Goal: Task Accomplishment & Management: Check status

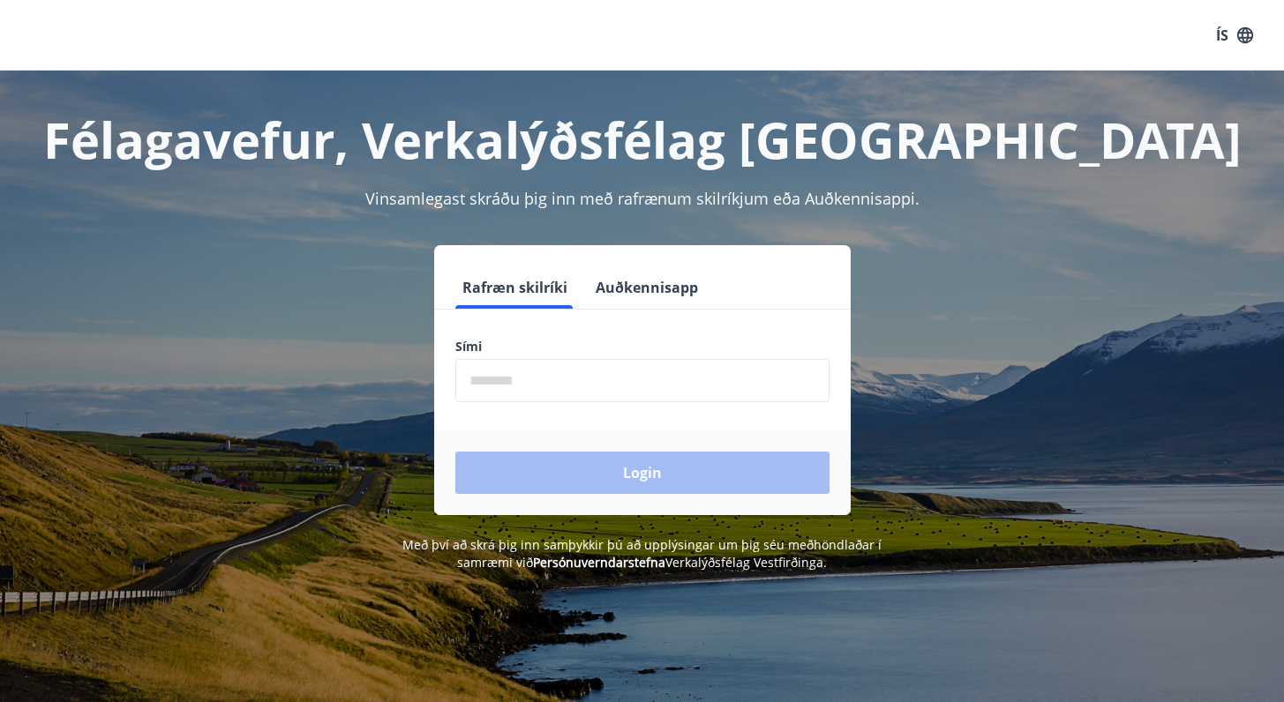
click at [530, 381] on input "phone" at bounding box center [642, 380] width 374 height 43
type input "********"
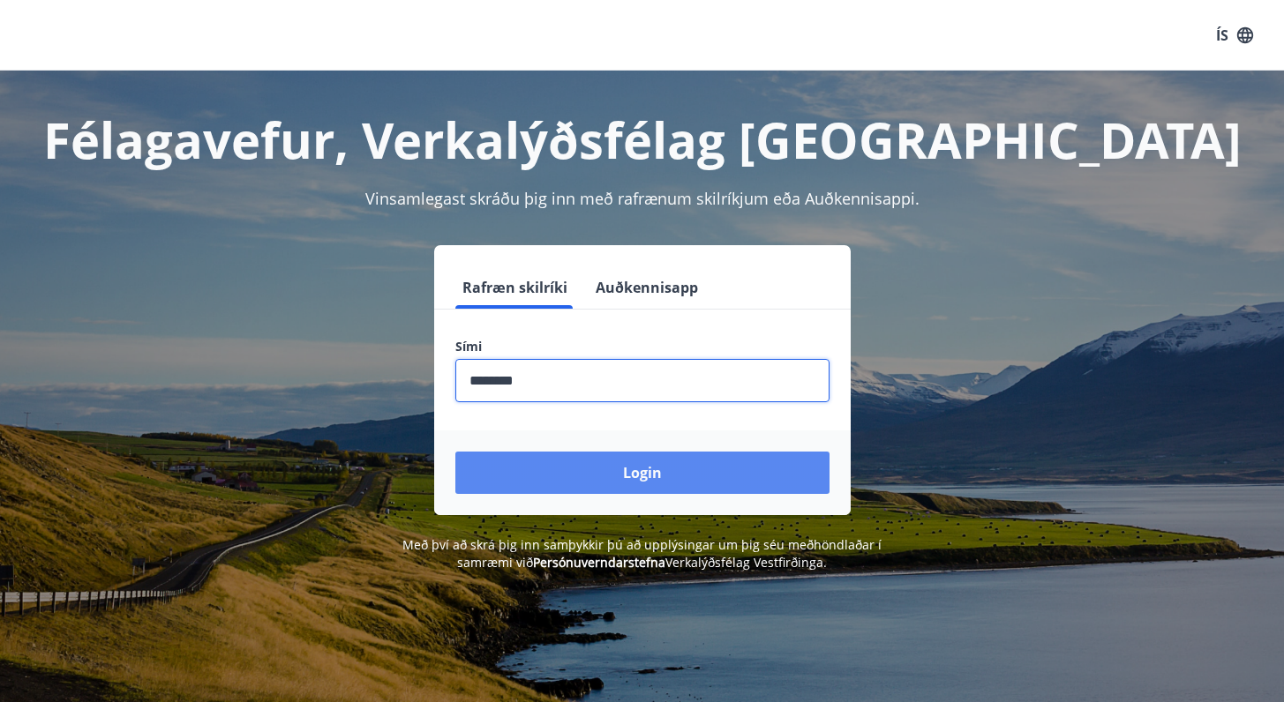
click at [572, 457] on button "Login" at bounding box center [642, 473] width 374 height 42
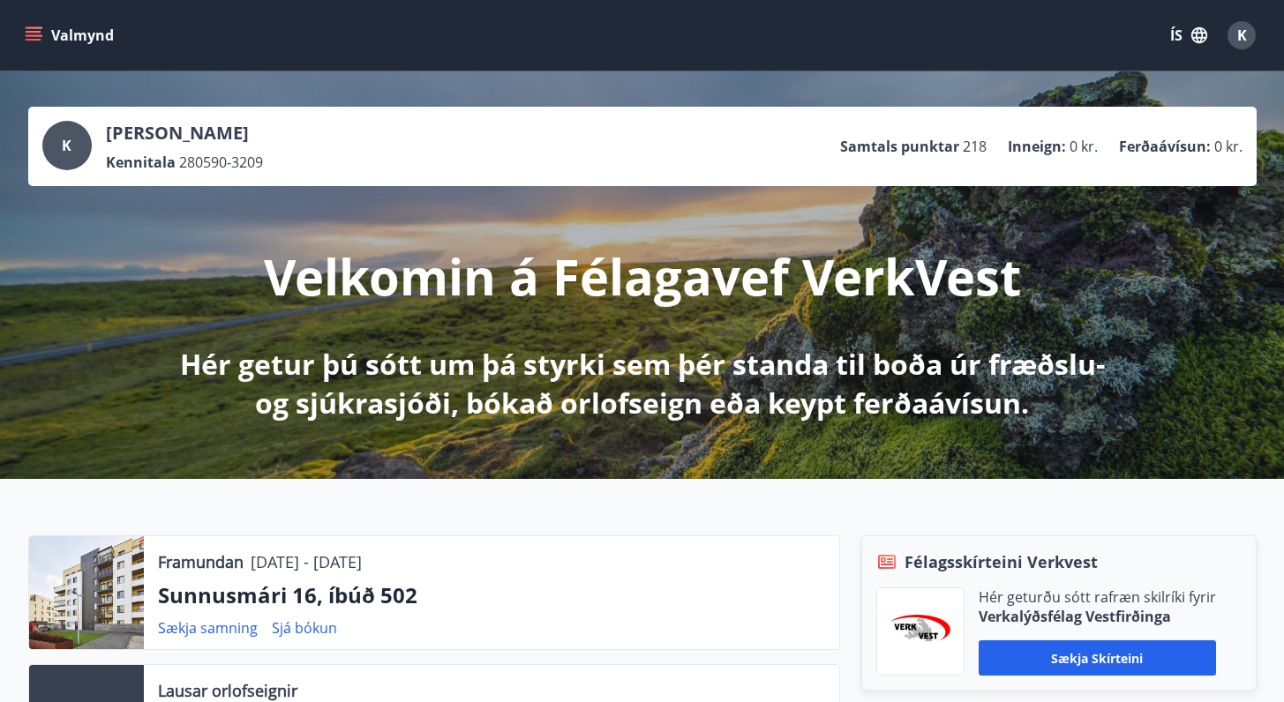
click at [79, 37] on button "Valmynd" at bounding box center [71, 35] width 100 height 32
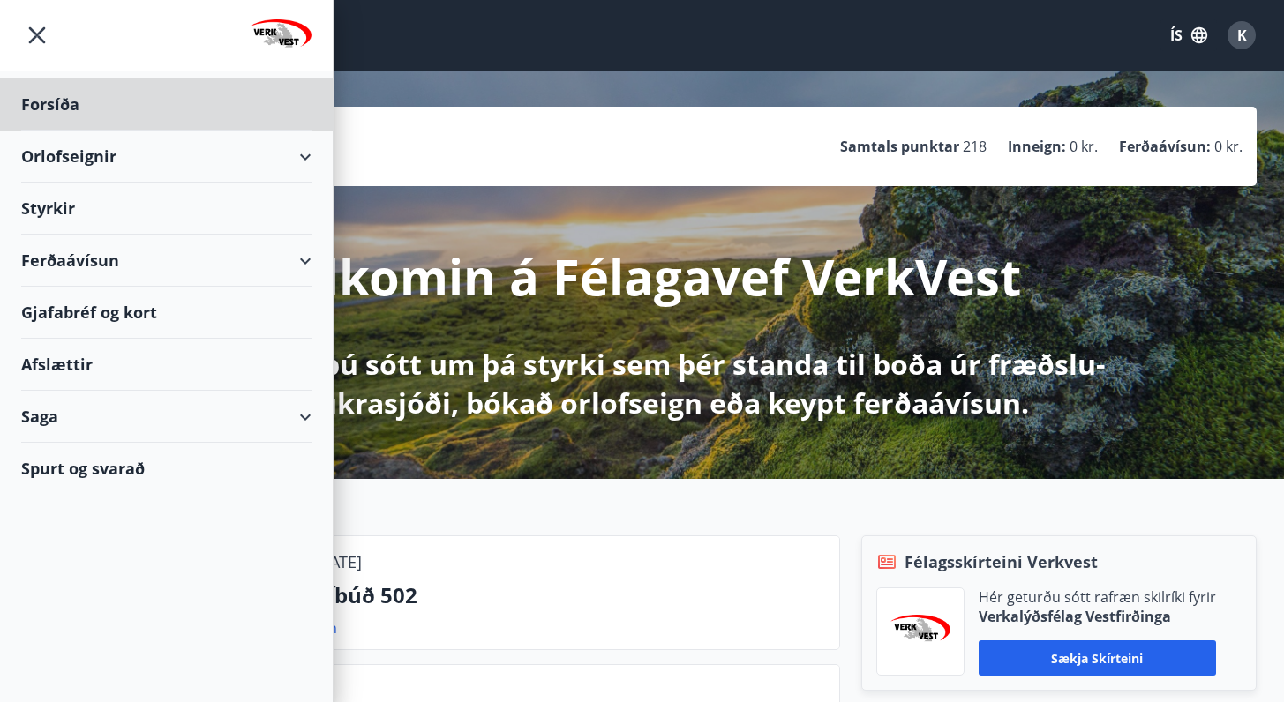
click at [127, 208] on div "Styrkir" at bounding box center [166, 209] width 290 height 52
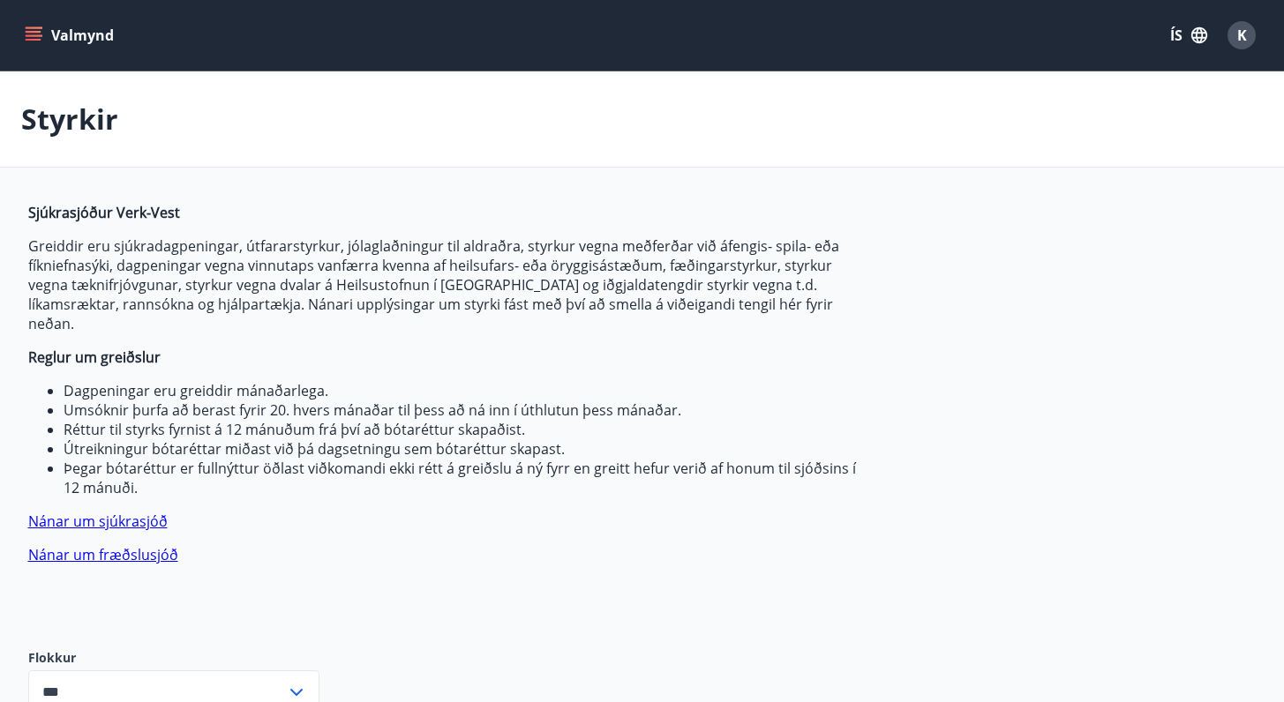
type input "***"
click at [1246, 37] on div "K" at bounding box center [1241, 35] width 28 height 28
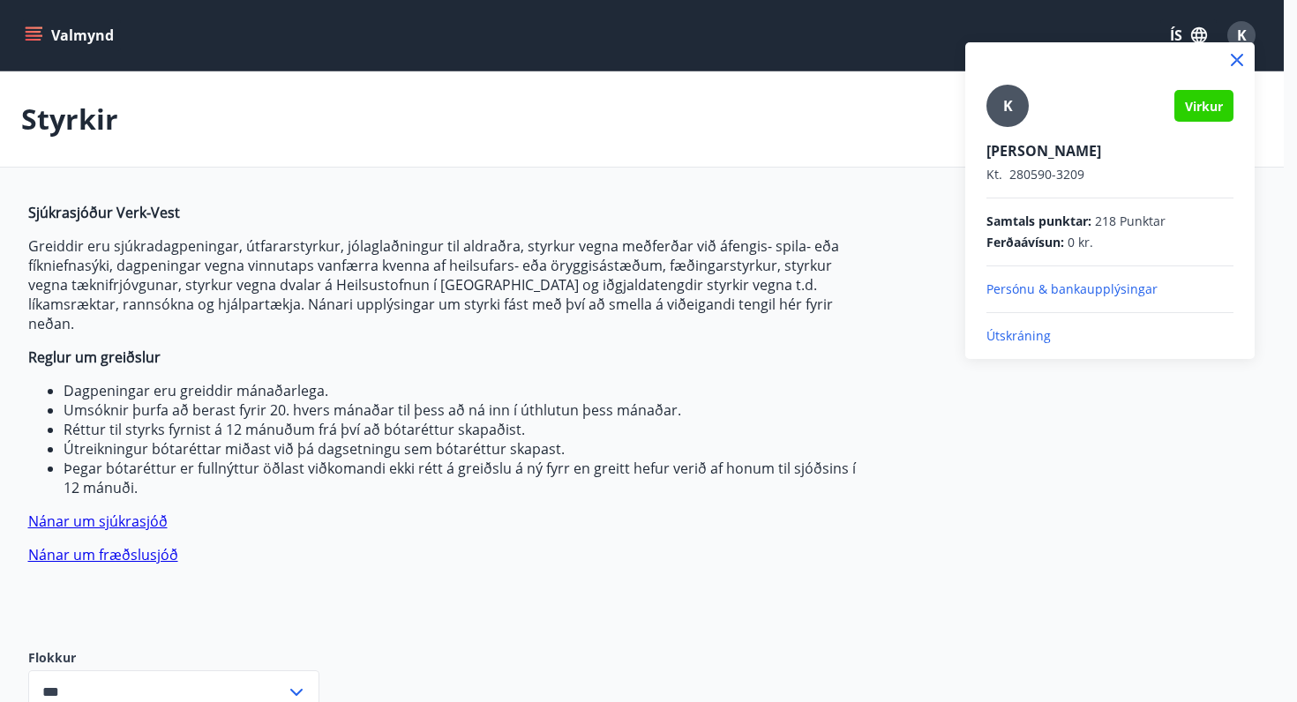
click at [36, 27] on div at bounding box center [648, 351] width 1297 height 702
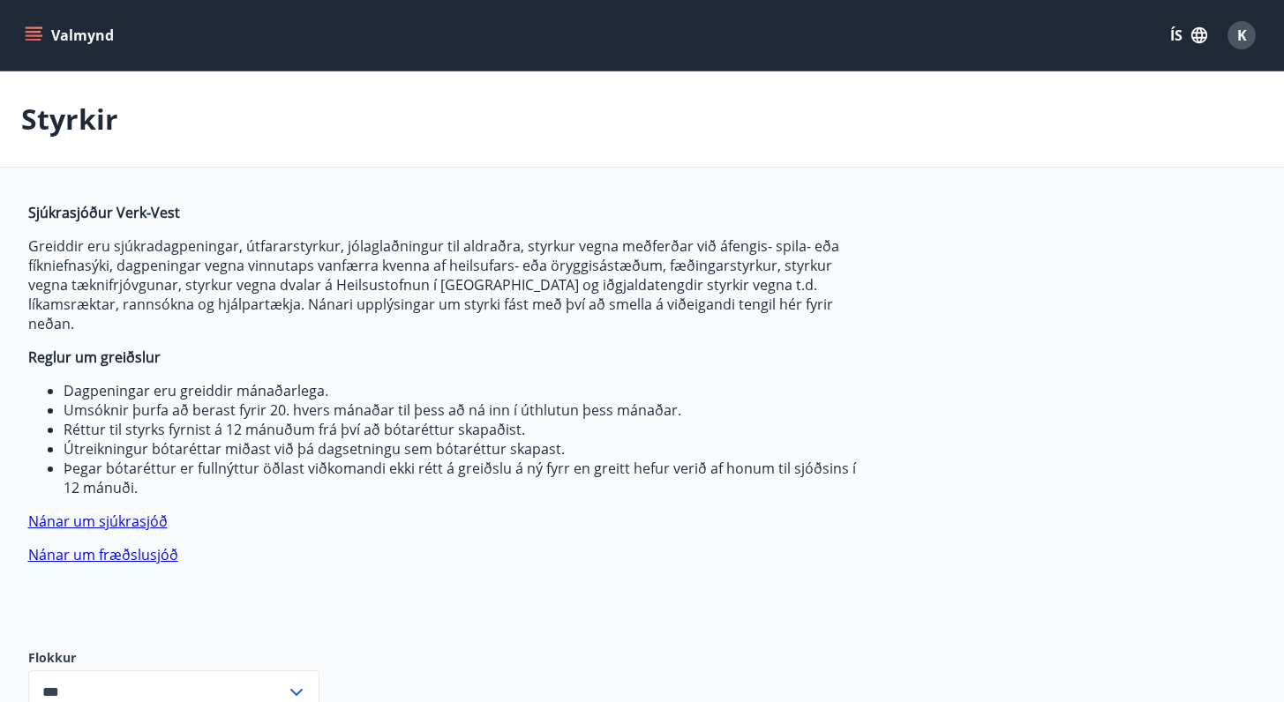
click at [36, 27] on icon "menu" at bounding box center [35, 28] width 19 height 2
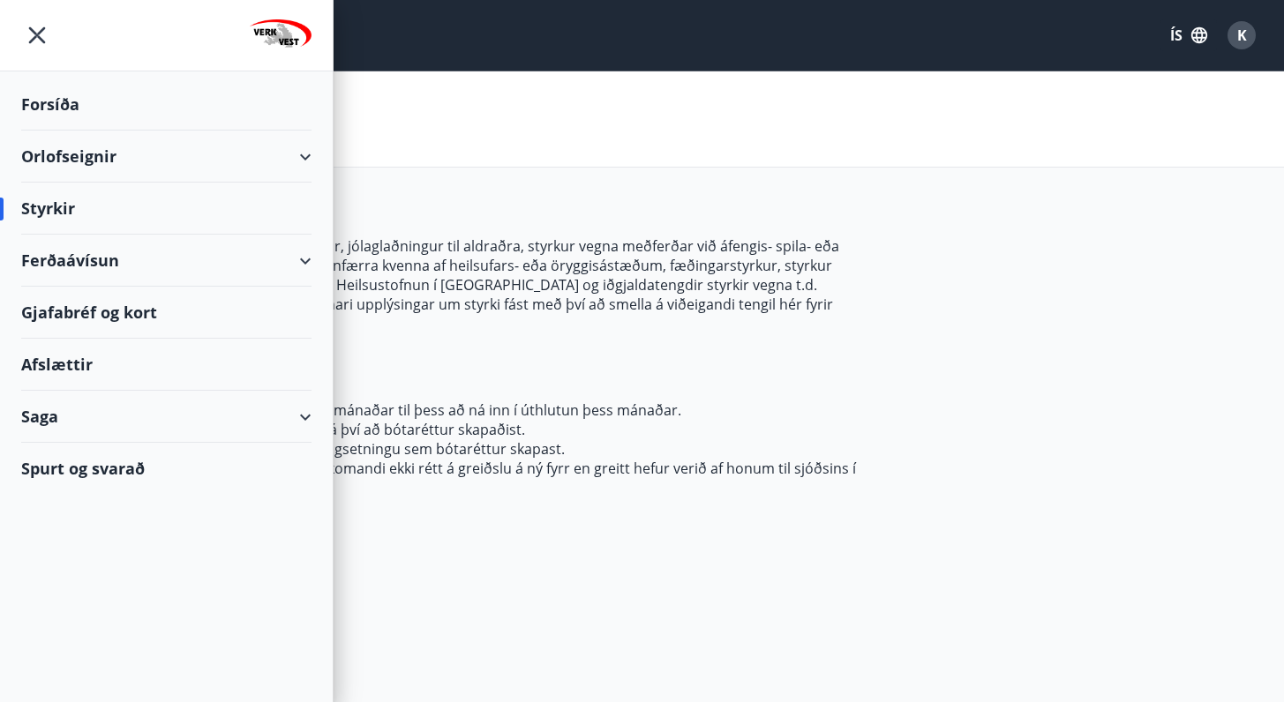
click at [44, 413] on div "Saga" at bounding box center [166, 417] width 290 height 52
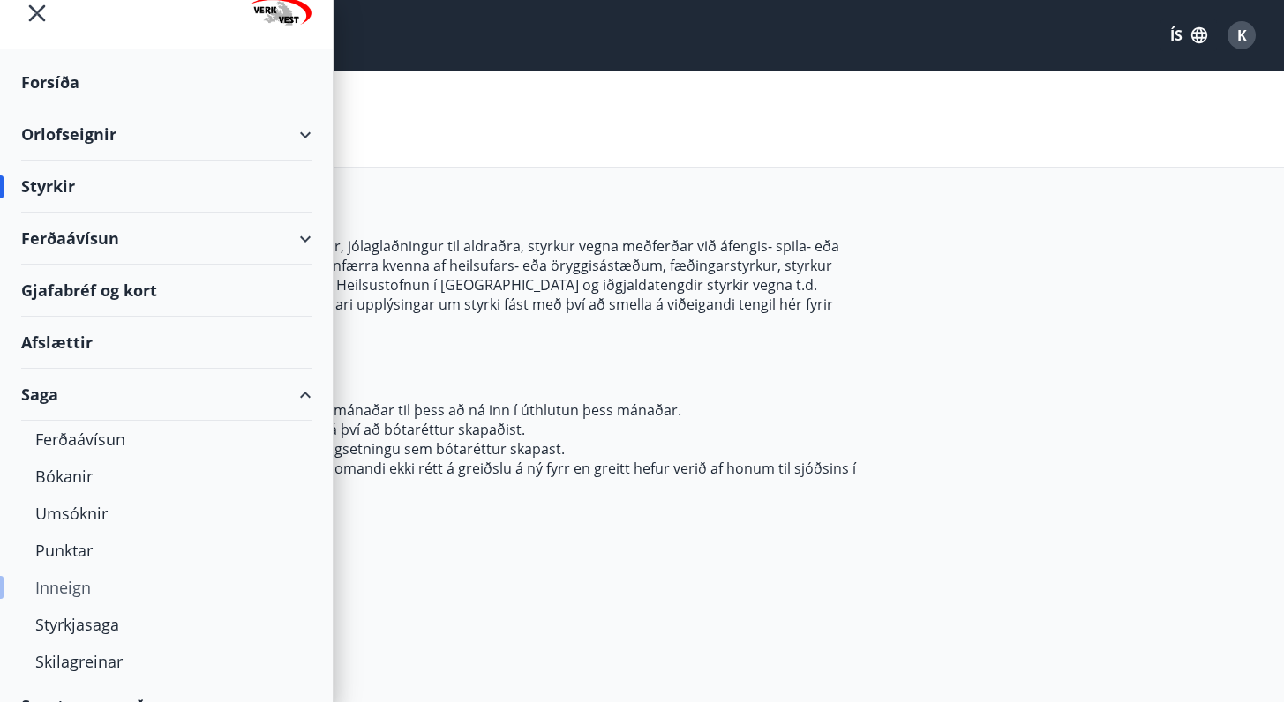
scroll to position [33, 0]
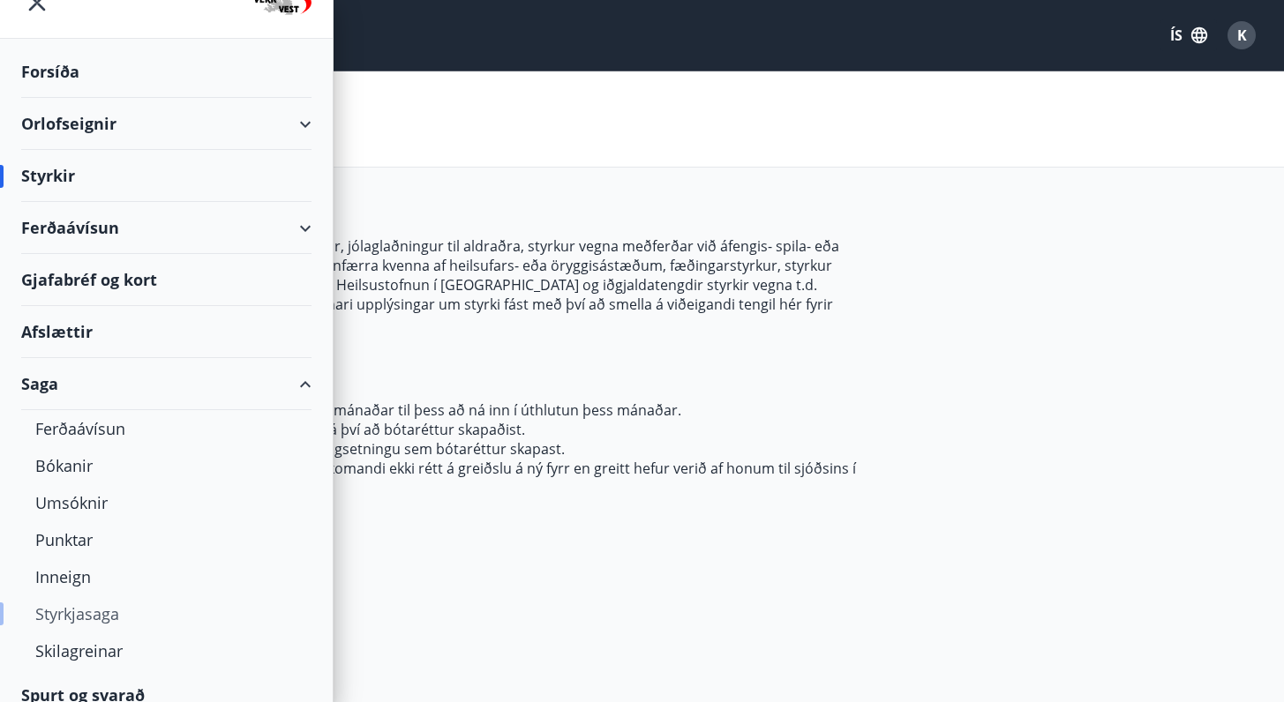
click at [96, 615] on div "Styrkjasaga" at bounding box center [166, 613] width 262 height 37
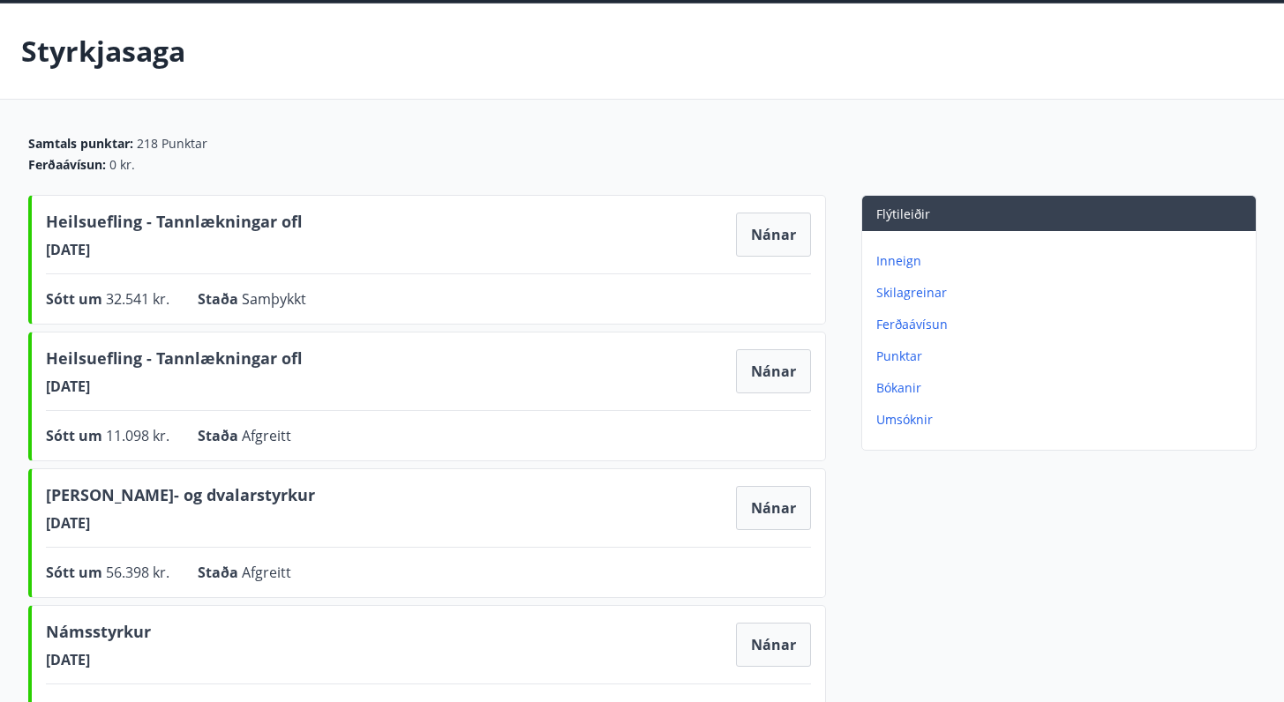
scroll to position [70, 0]
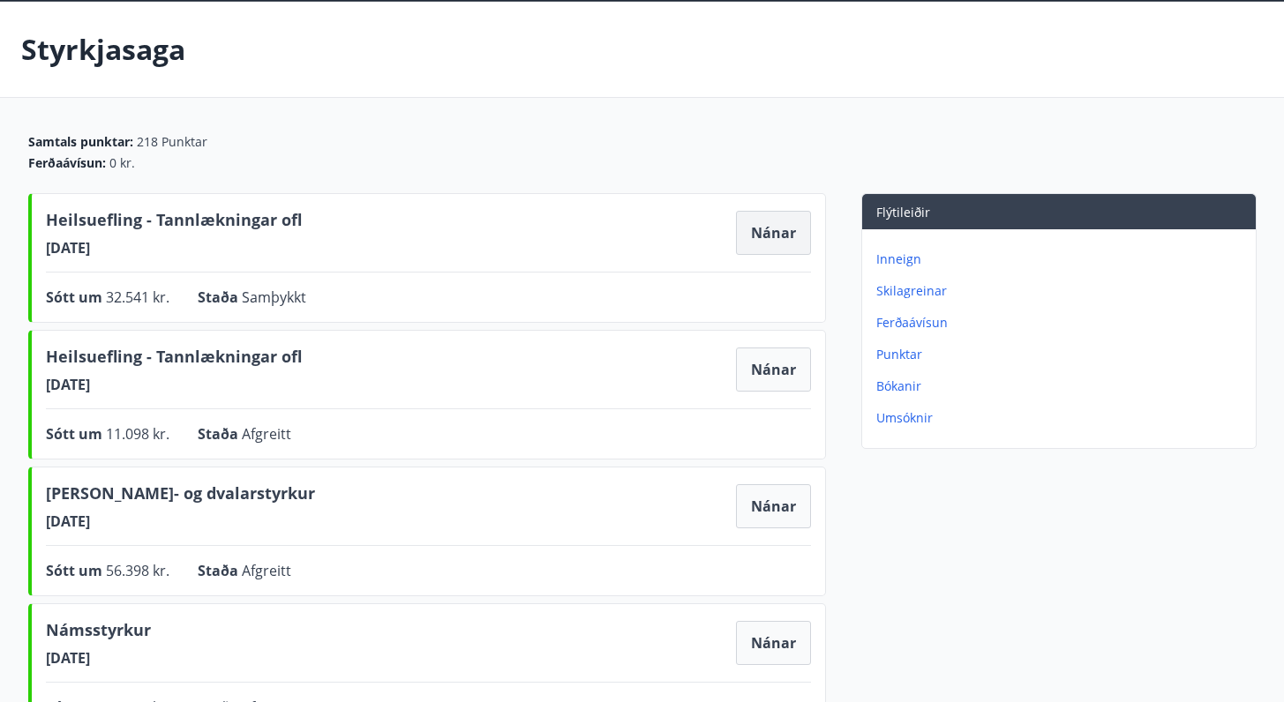
click at [777, 227] on button "Nánar" at bounding box center [773, 233] width 75 height 44
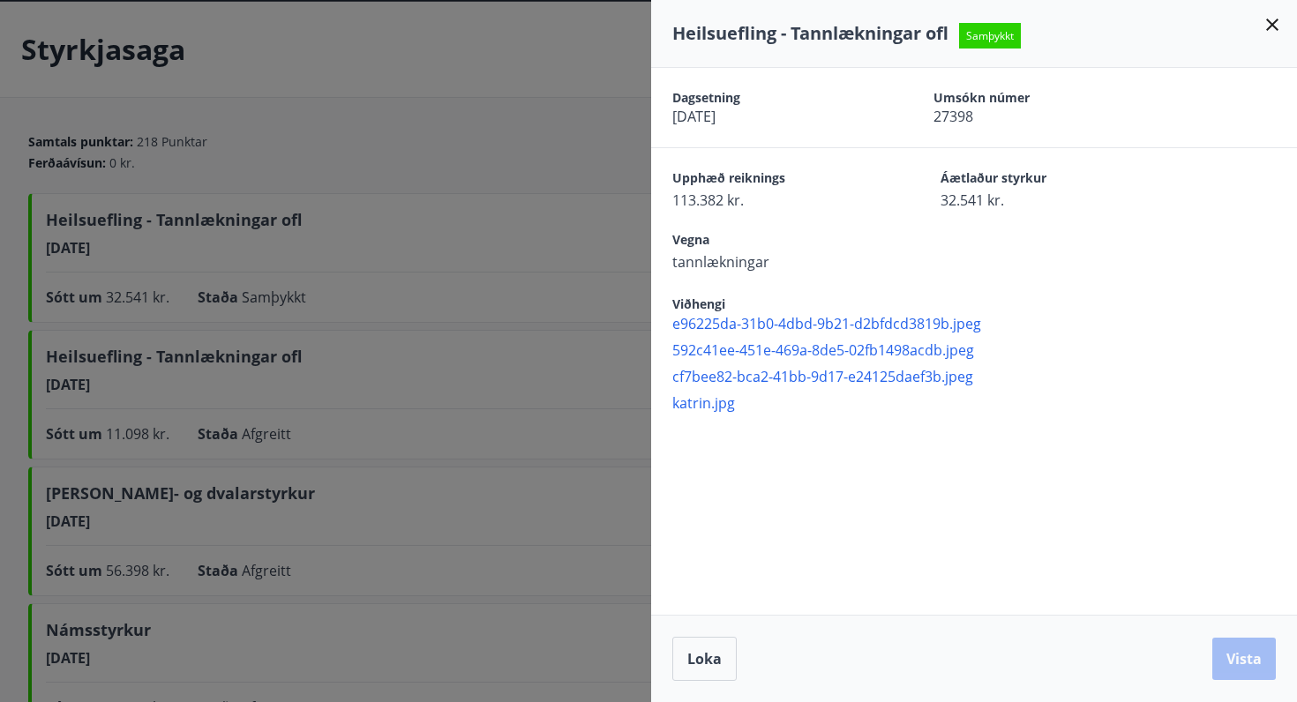
click at [719, 407] on span "katrin.jpg" at bounding box center [984, 402] width 625 height 19
click at [1177, 307] on div "Viðhengi e96225da-31b0-4dbd-9b21-d2bfdcd3819b.jpeg 592c41ee-451e-469a-8de5-02fb…" at bounding box center [984, 353] width 625 height 120
click at [577, 301] on div at bounding box center [648, 351] width 1297 height 702
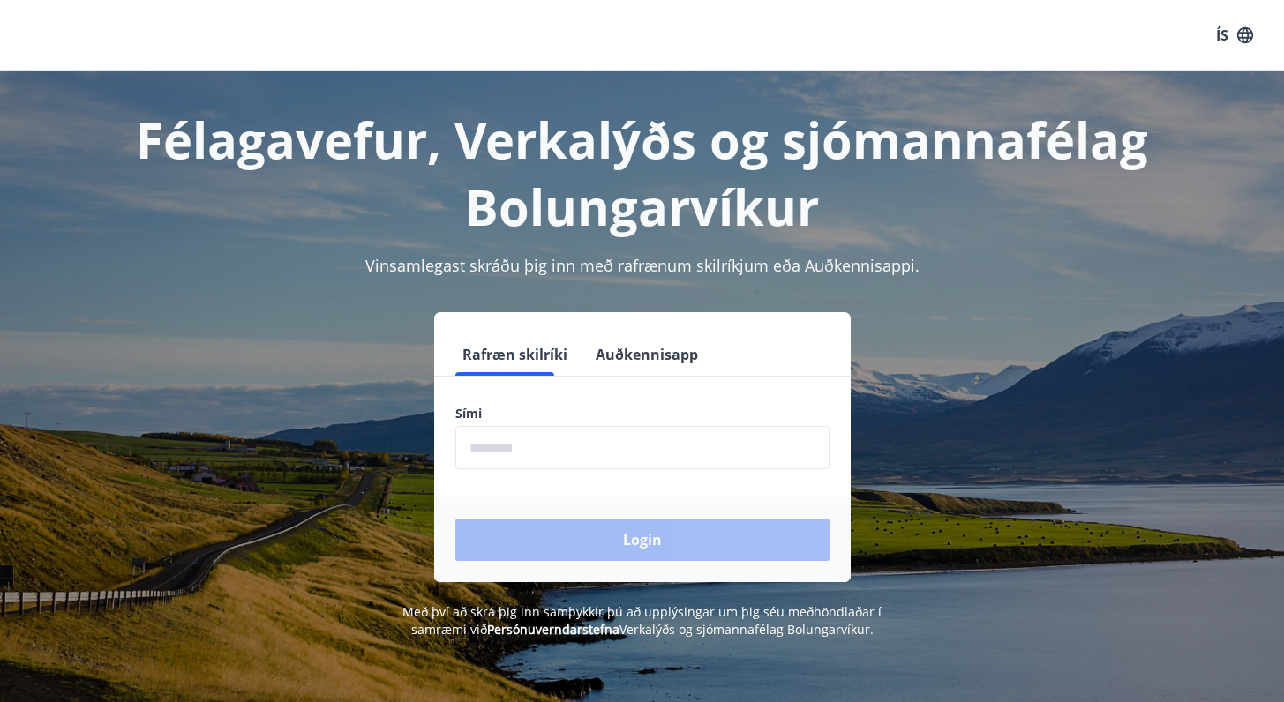
click at [584, 426] on input "phone" at bounding box center [642, 447] width 374 height 43
type input "********"
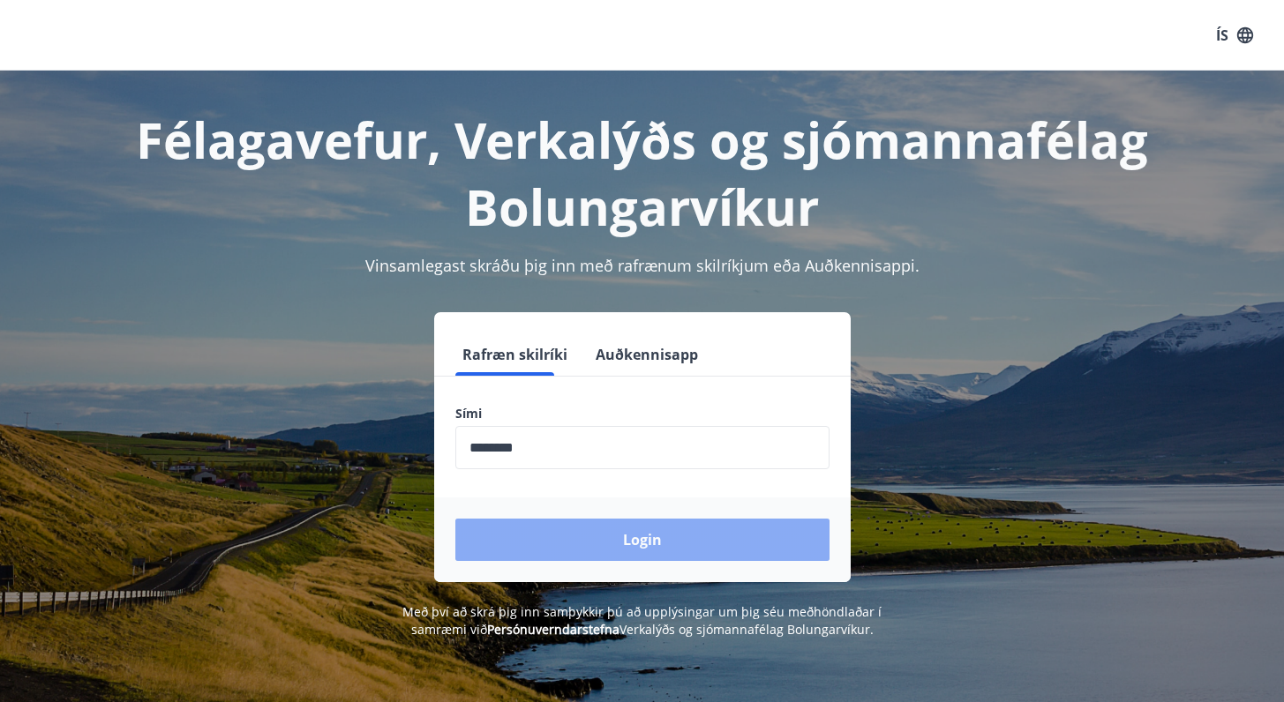
click at [582, 519] on button "Login" at bounding box center [642, 540] width 374 height 42
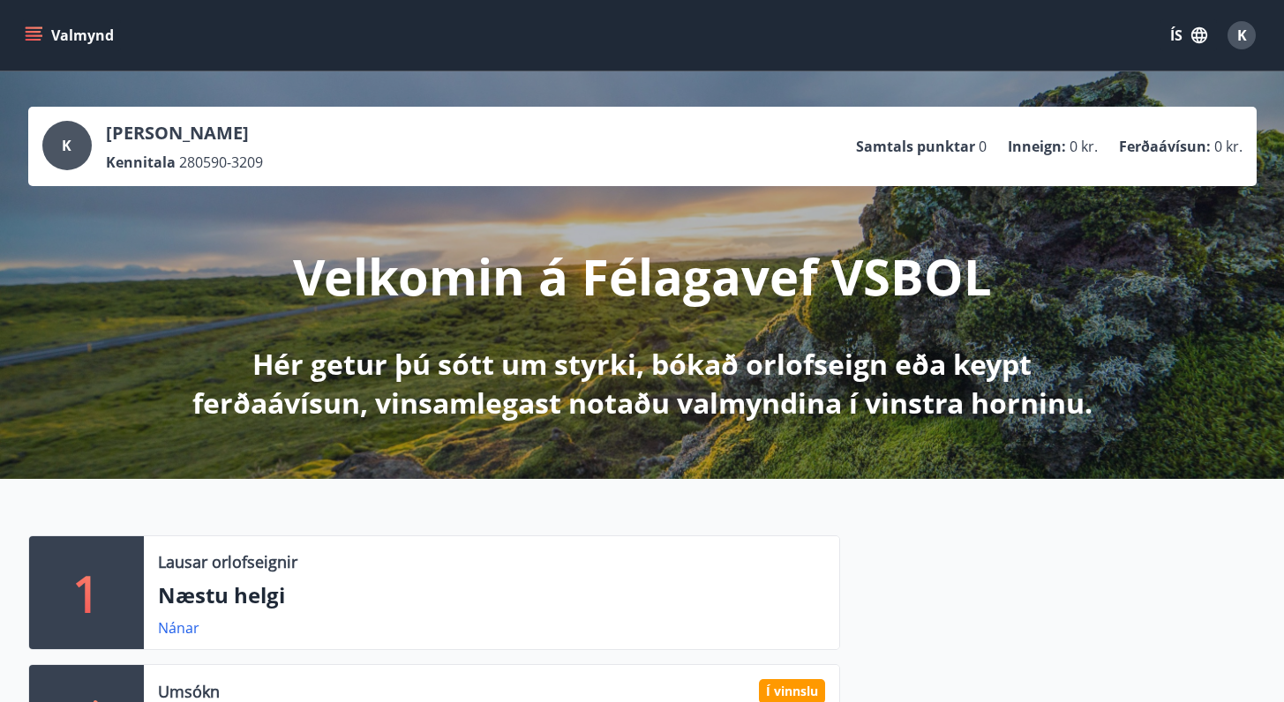
click at [37, 39] on icon "menu" at bounding box center [34, 40] width 16 height 2
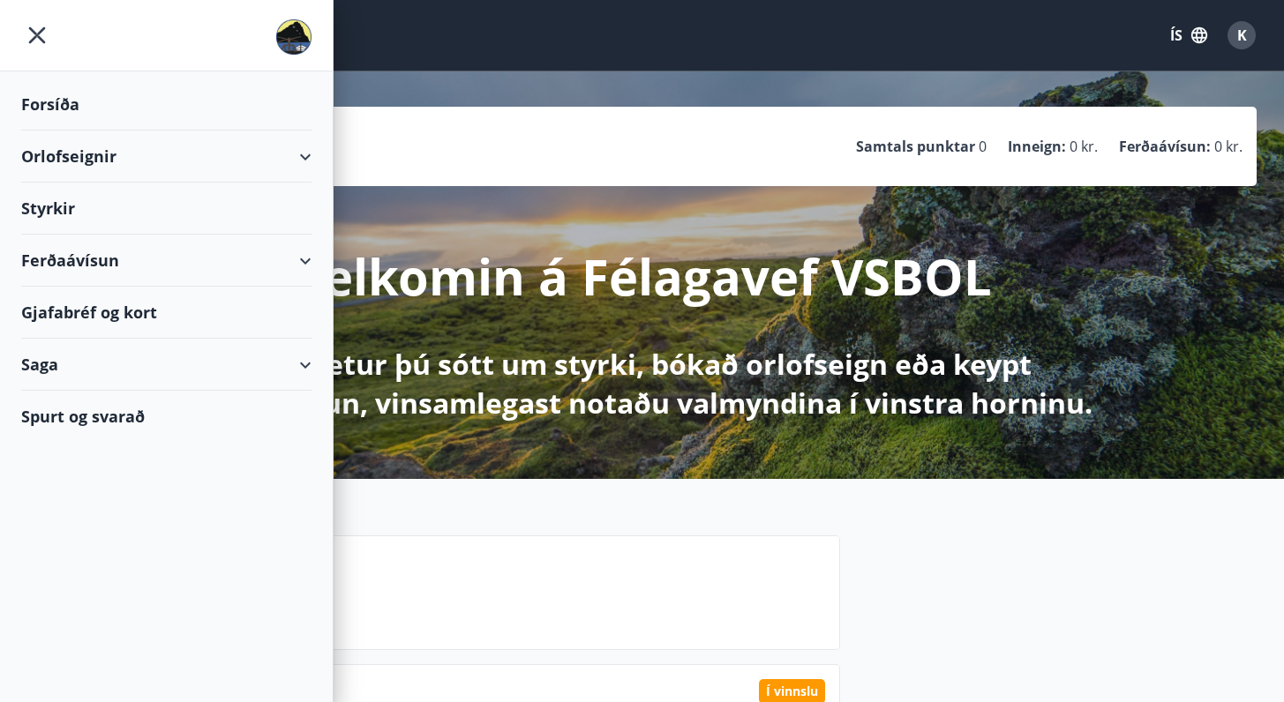
click at [151, 360] on div "Saga" at bounding box center [166, 365] width 290 height 52
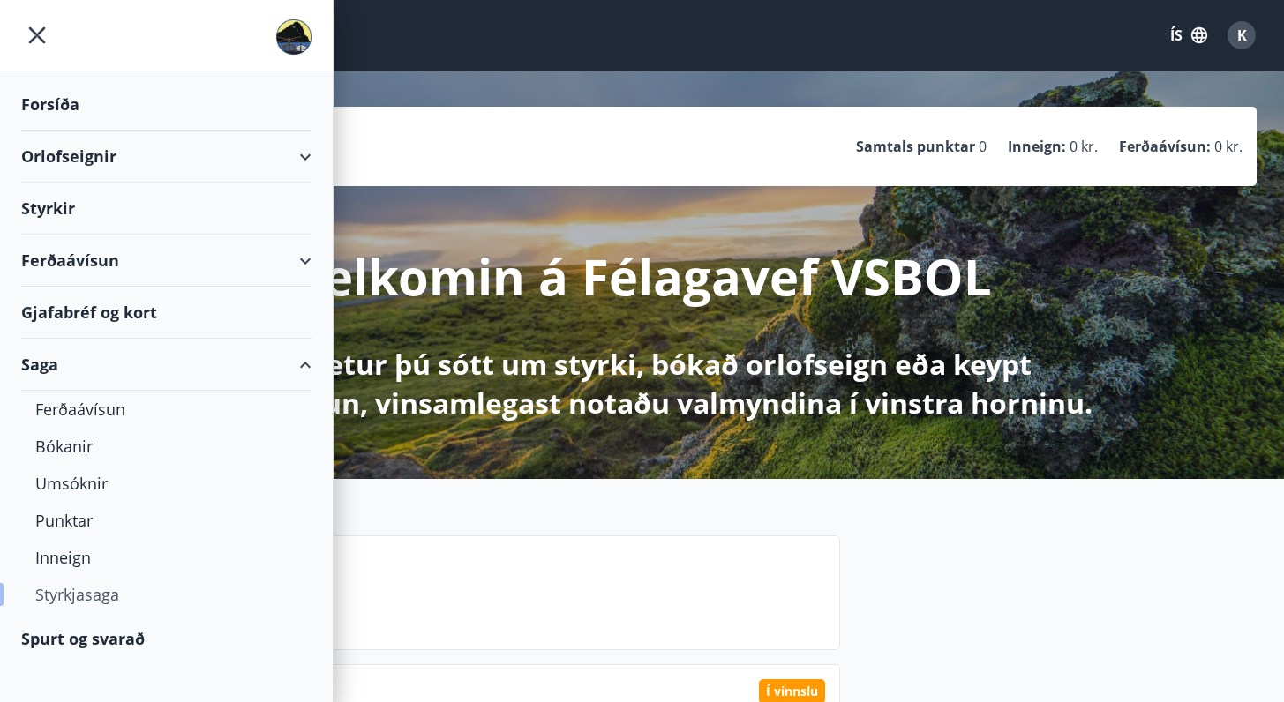
click at [78, 603] on div "Styrkjasaga" at bounding box center [166, 594] width 262 height 37
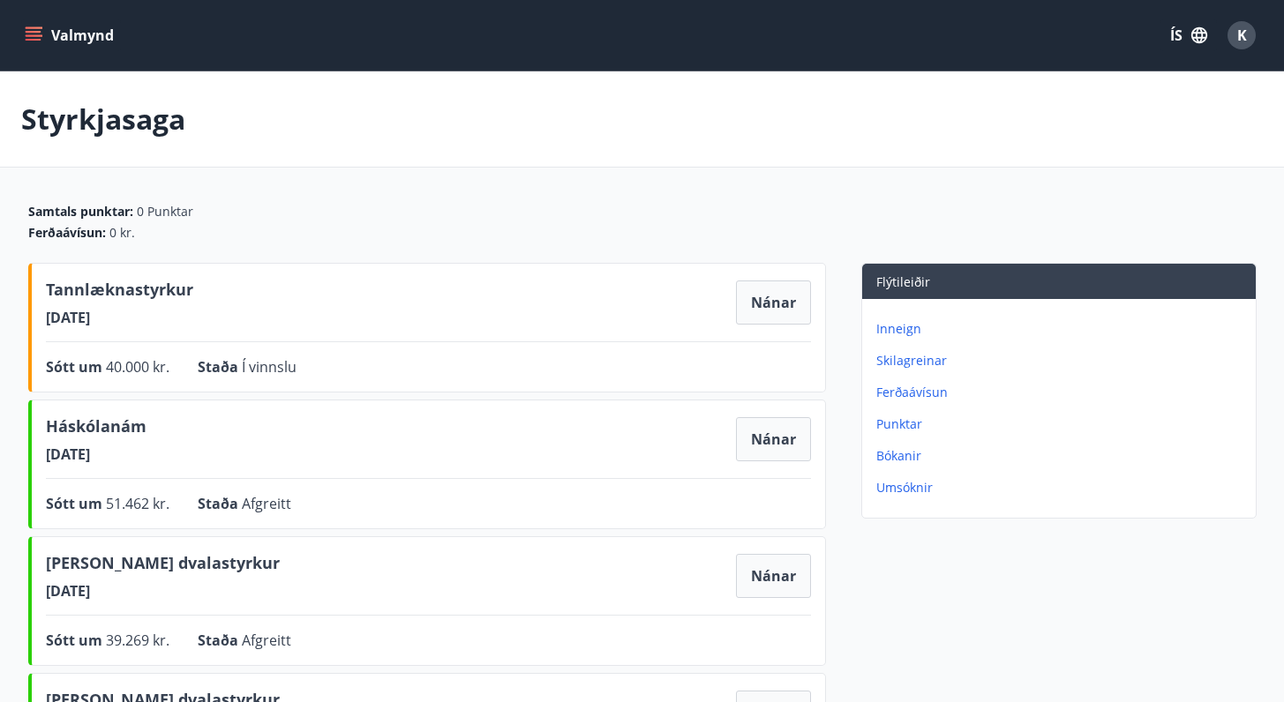
click at [36, 35] on icon "menu" at bounding box center [35, 35] width 19 height 2
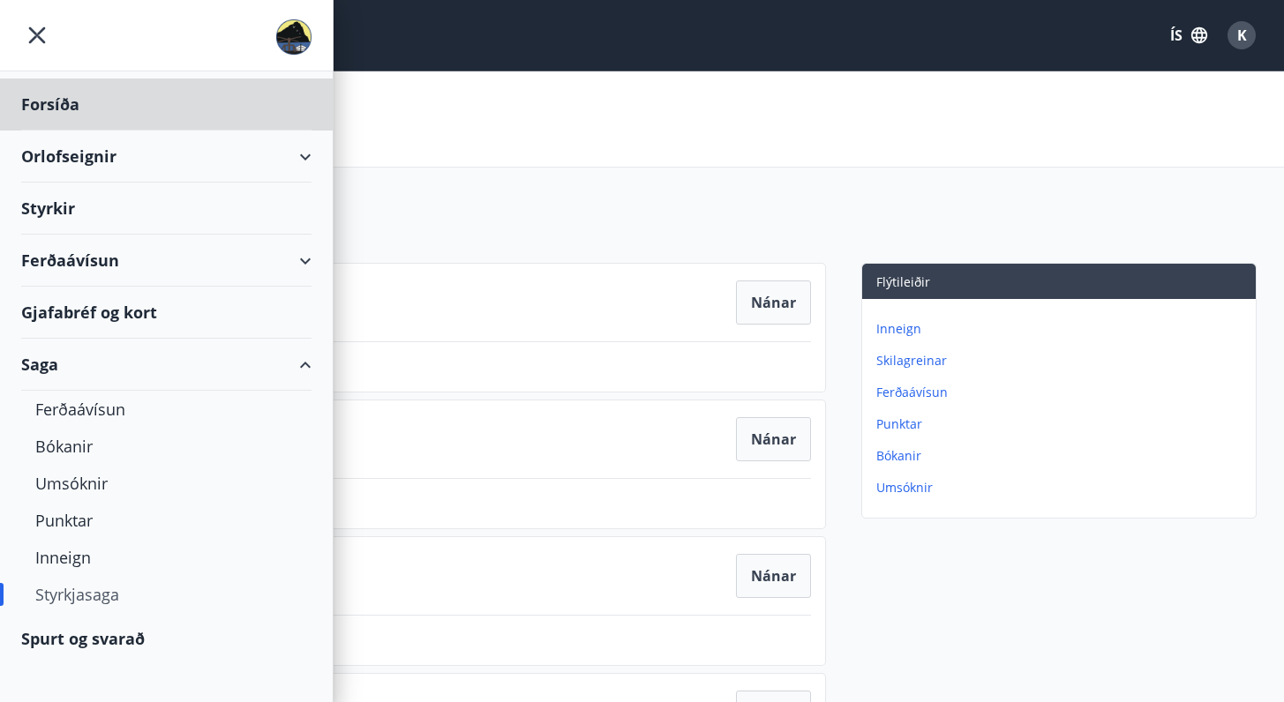
click at [56, 221] on div "Styrkir" at bounding box center [166, 209] width 290 height 52
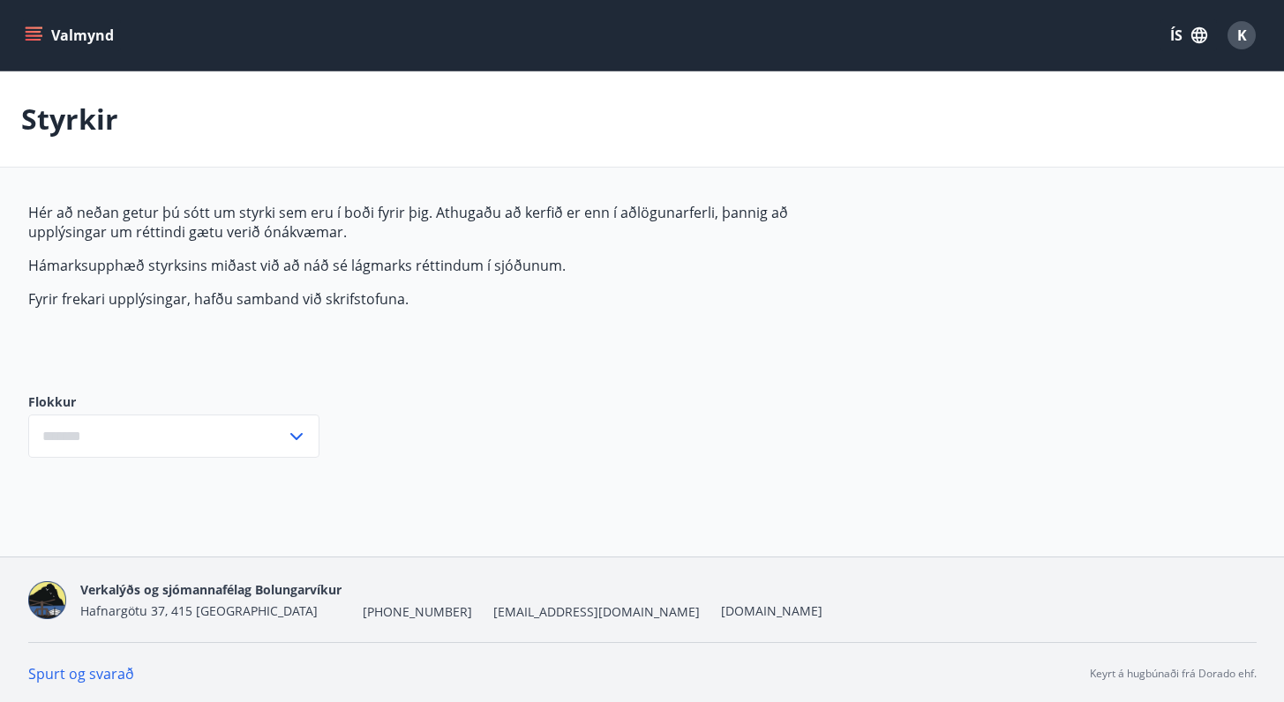
type input "***"
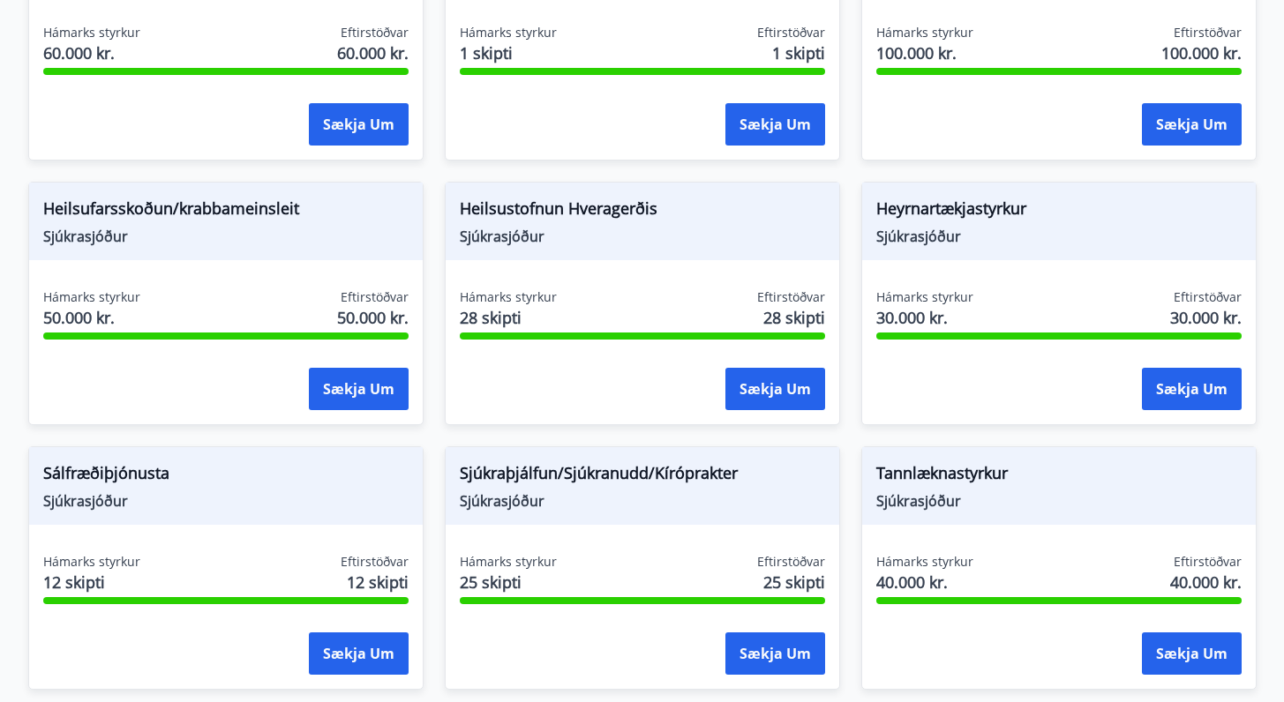
scroll to position [436, 0]
